Goal: Navigation & Orientation: Go to known website

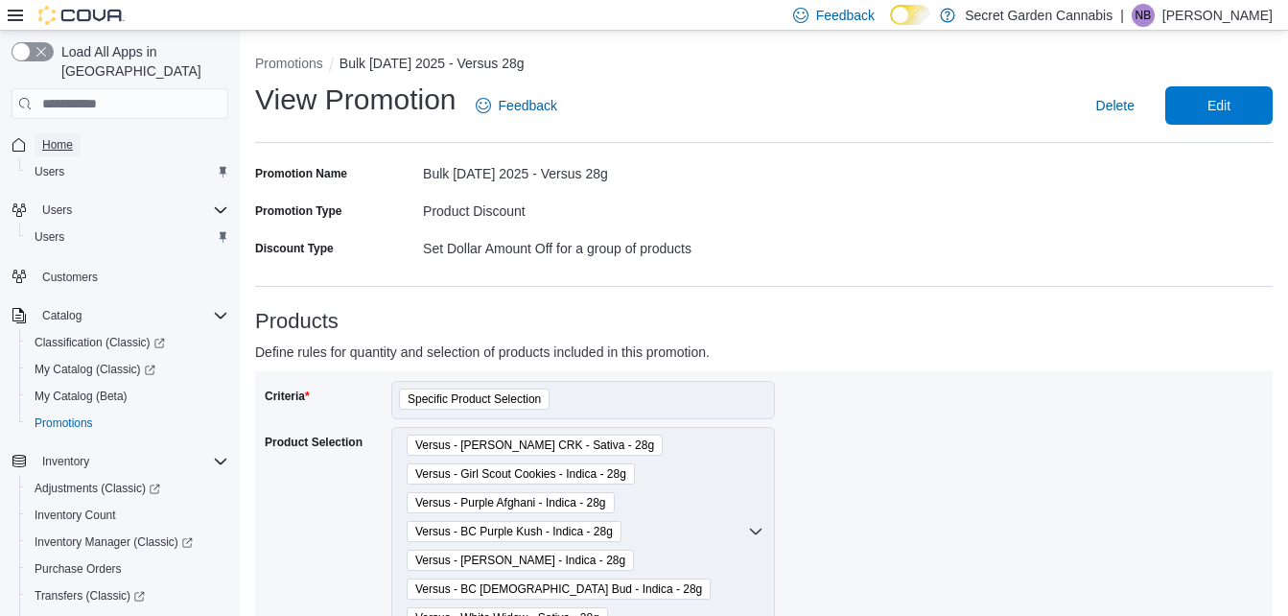
click at [60, 137] on span "Home" at bounding box center [57, 144] width 31 height 15
